Goal: Task Accomplishment & Management: Manage account settings

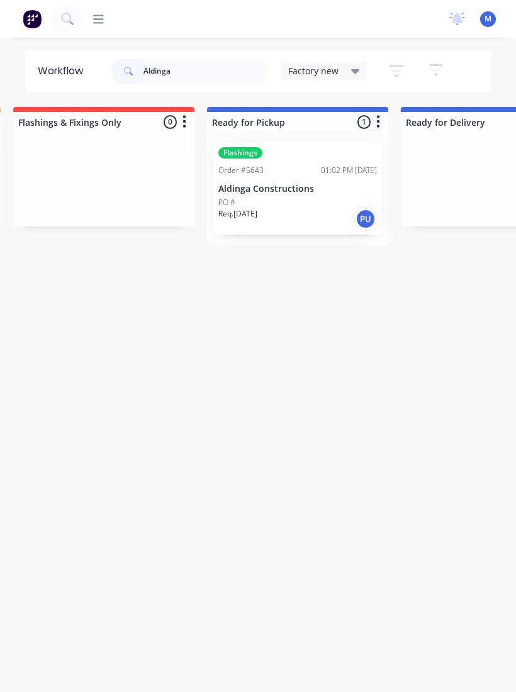
scroll to position [0, 206]
type input "Aldinga"
click at [308, 189] on p "Aldinga Constructions" at bounding box center [299, 189] width 159 height 11
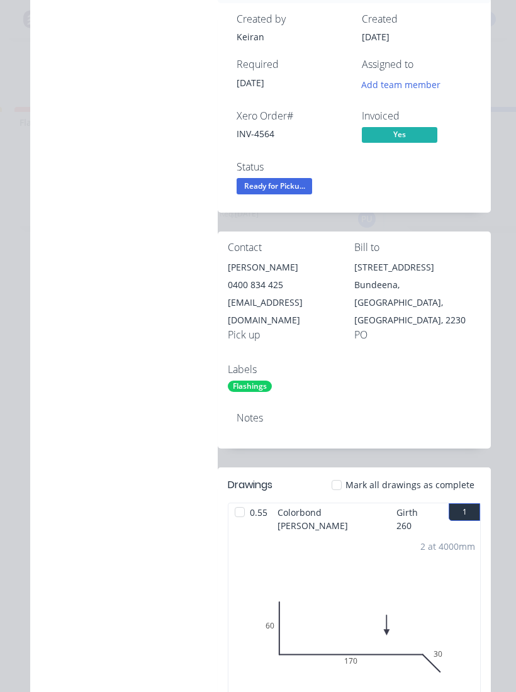
scroll to position [88, 0]
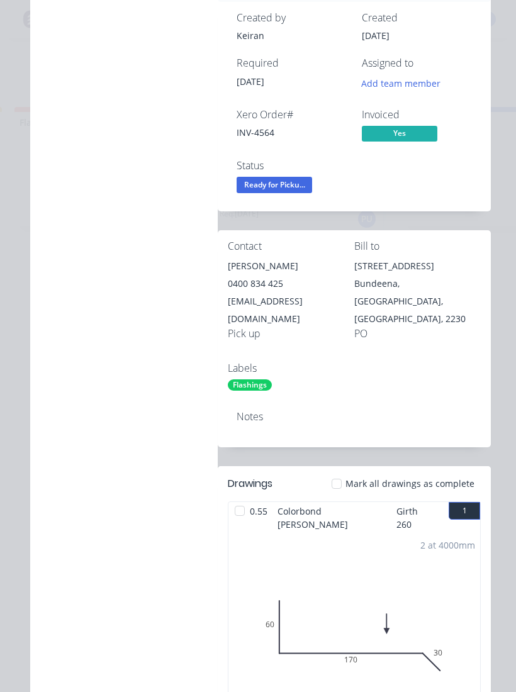
click at [345, 471] on div at bounding box center [336, 483] width 25 height 25
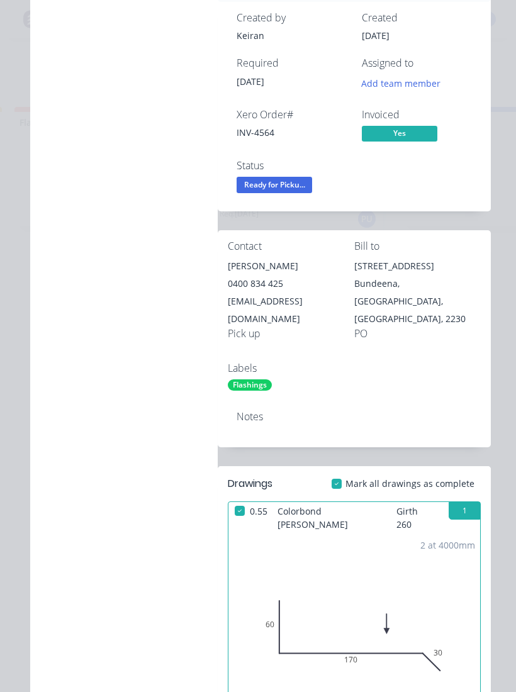
click at [289, 182] on span "Ready for Picku..." at bounding box center [275, 185] width 76 height 16
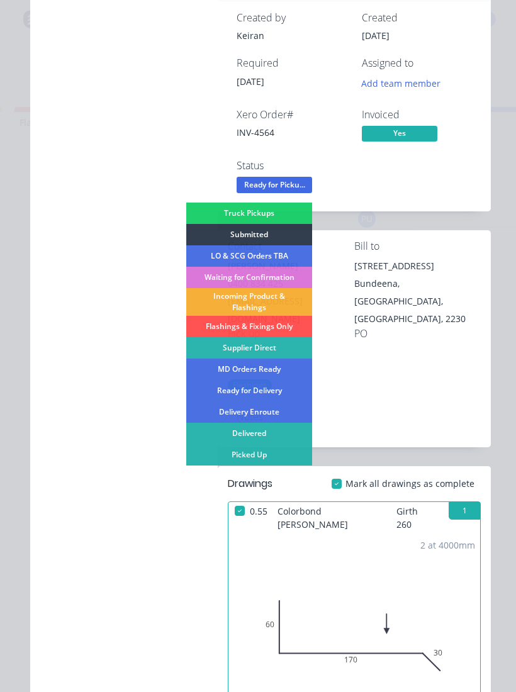
click at [269, 456] on div "Picked Up" at bounding box center [249, 454] width 126 height 21
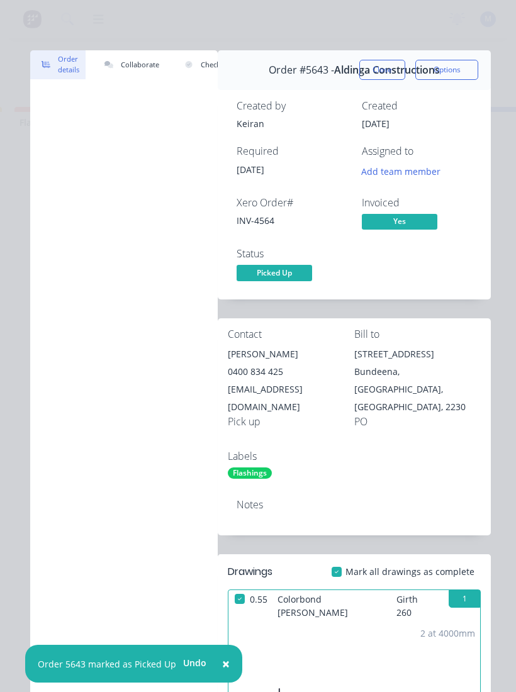
scroll to position [0, 0]
click at [383, 64] on button "Close" at bounding box center [382, 70] width 46 height 20
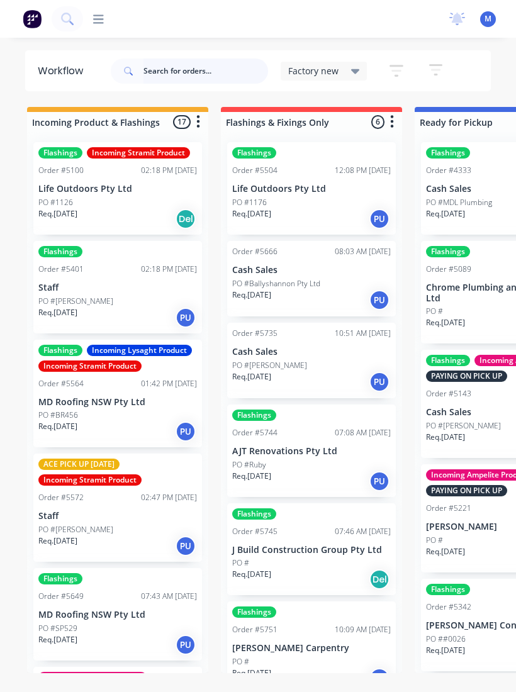
click at [179, 73] on input "text" at bounding box center [205, 71] width 125 height 25
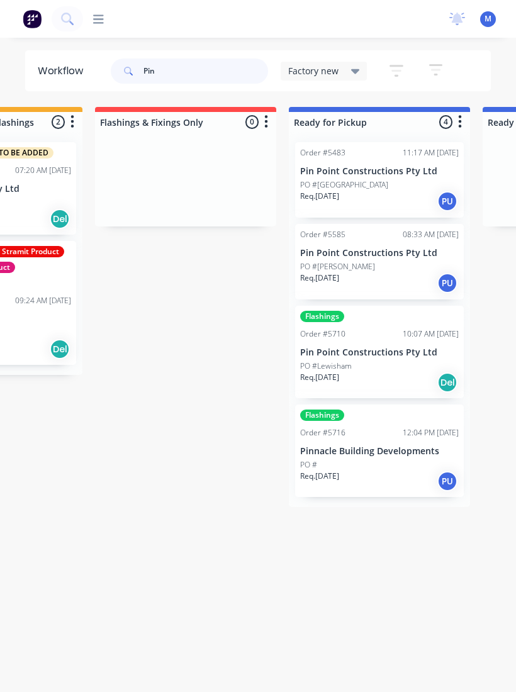
scroll to position [0, 133]
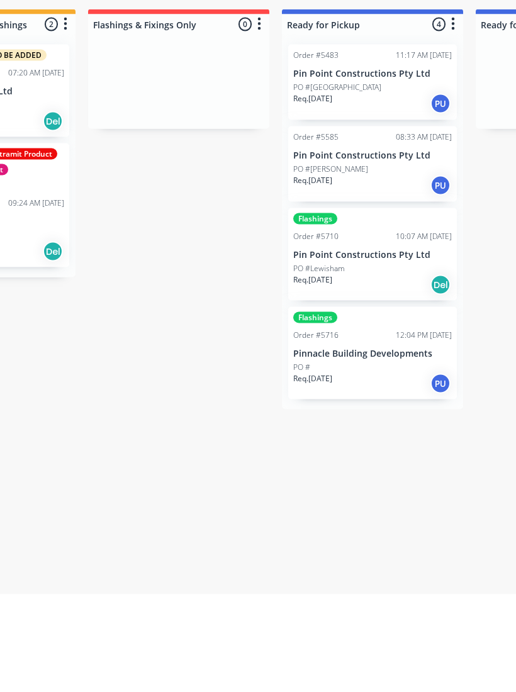
type input "Pin"
click at [371, 459] on div "PO #" at bounding box center [372, 464] width 159 height 11
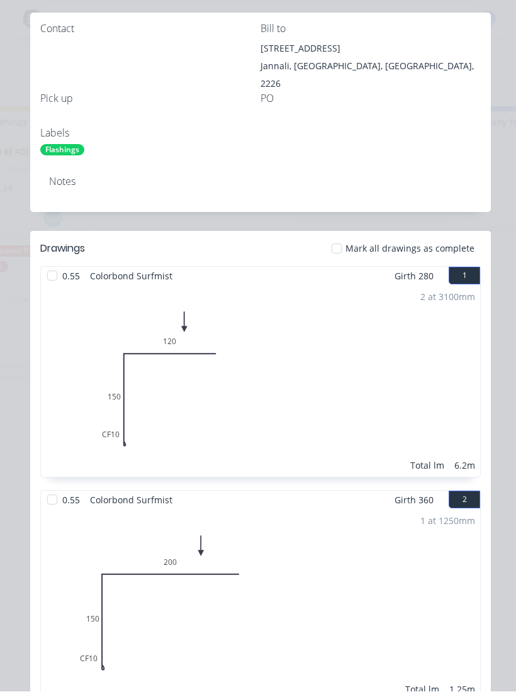
scroll to position [326, 0]
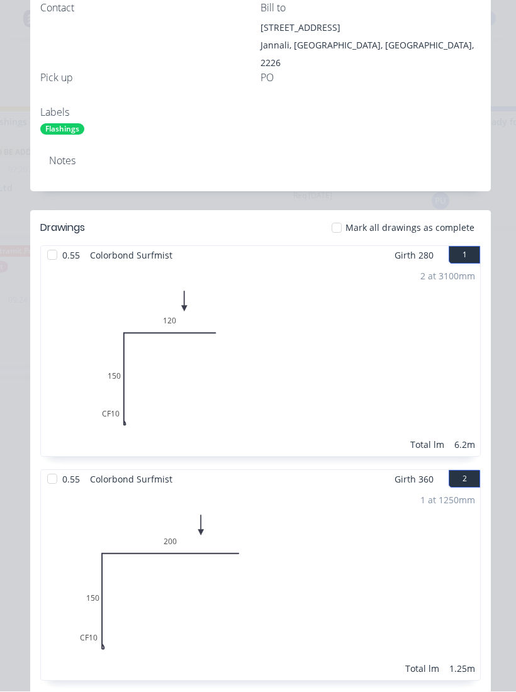
click at [346, 216] on div at bounding box center [336, 228] width 25 height 25
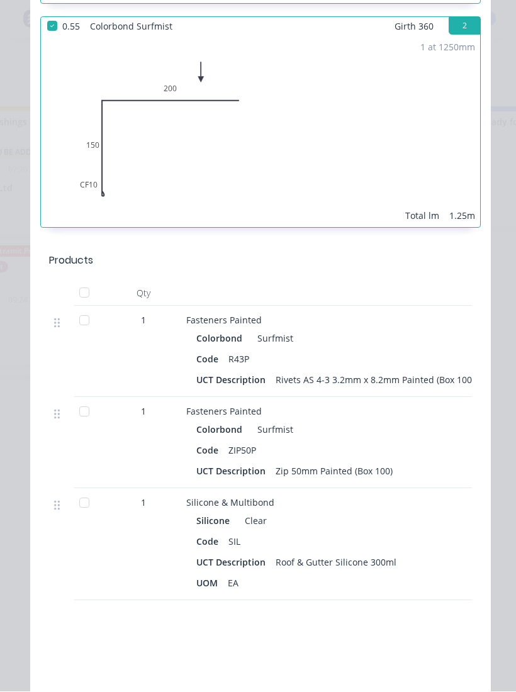
scroll to position [785, 0]
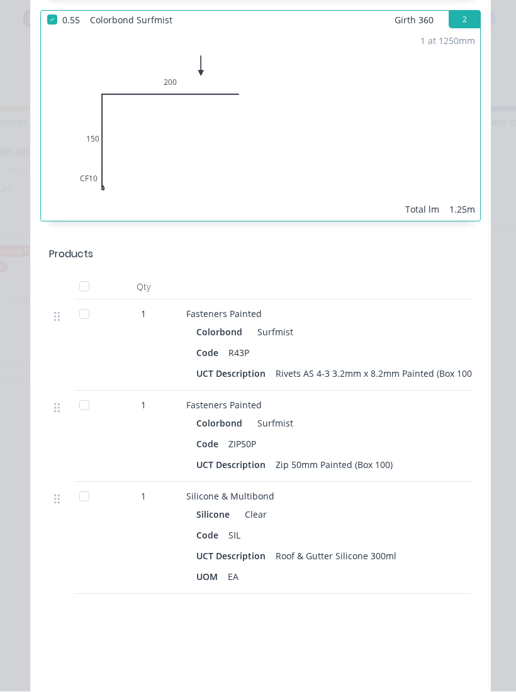
click at [86, 302] on div at bounding box center [84, 314] width 25 height 25
click at [87, 394] on div at bounding box center [84, 405] width 25 height 25
click at [87, 488] on div at bounding box center [84, 497] width 25 height 25
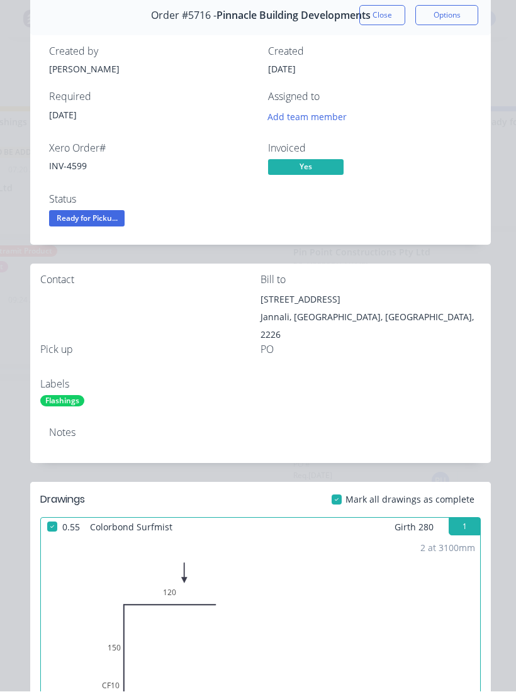
scroll to position [52, 0]
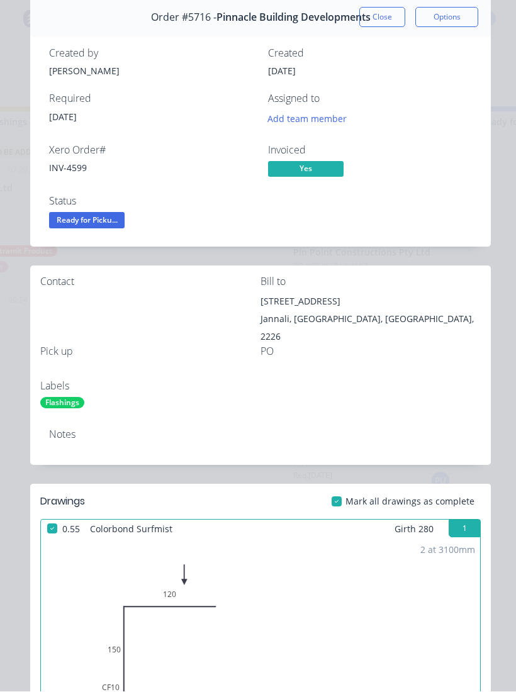
click at [99, 213] on span "Ready for Picku..." at bounding box center [87, 221] width 76 height 16
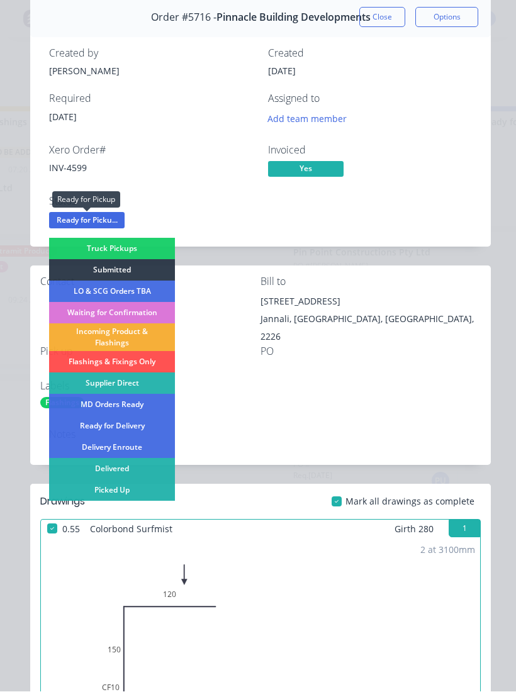
click at [138, 490] on div "Picked Up" at bounding box center [112, 490] width 126 height 21
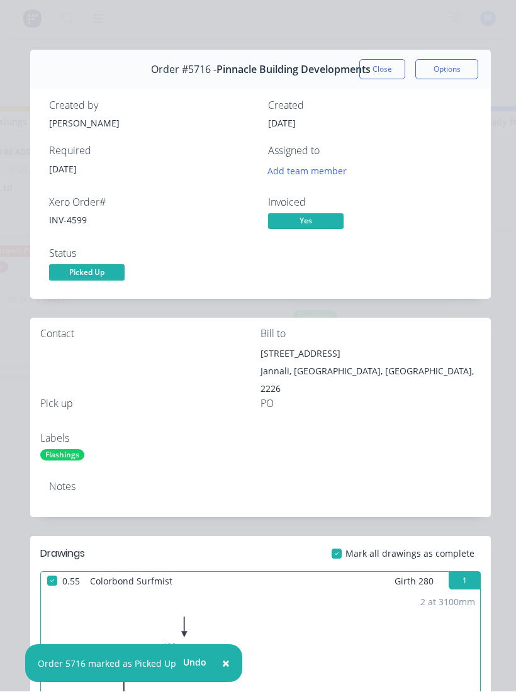
scroll to position [0, 0]
click at [379, 63] on button "Close" at bounding box center [382, 70] width 46 height 20
